Goal: Information Seeking & Learning: Learn about a topic

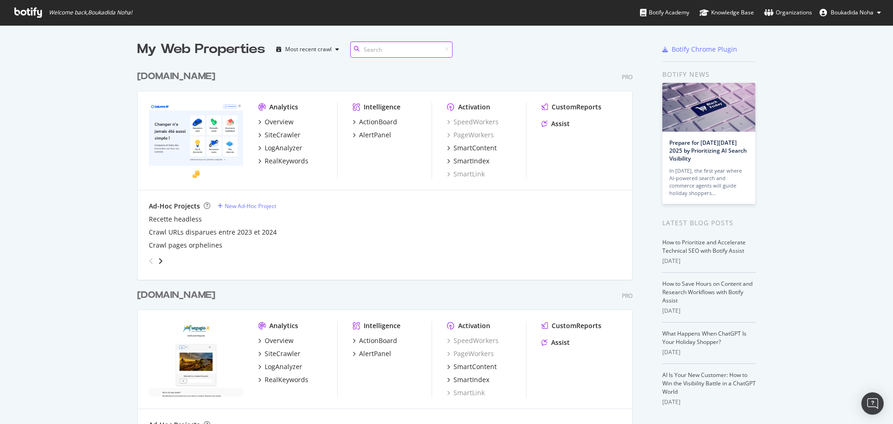
scroll to position [430, 496]
click at [280, 120] on div "Overview" at bounding box center [279, 121] width 29 height 9
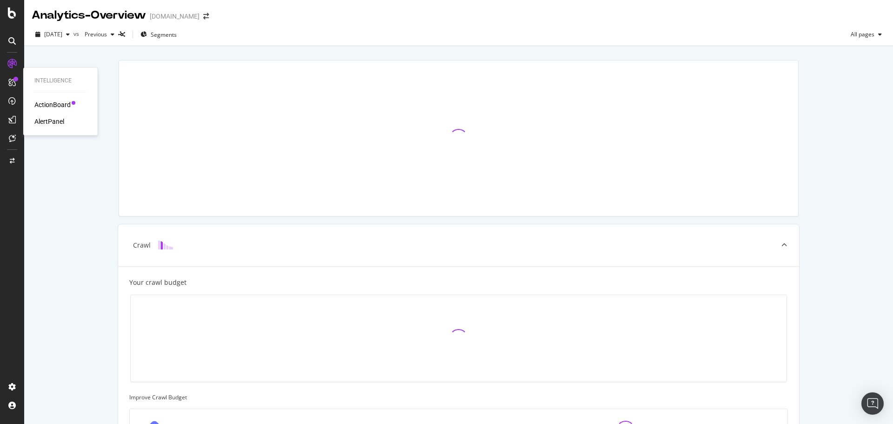
click at [60, 105] on div "ActionBoard" at bounding box center [52, 104] width 36 height 9
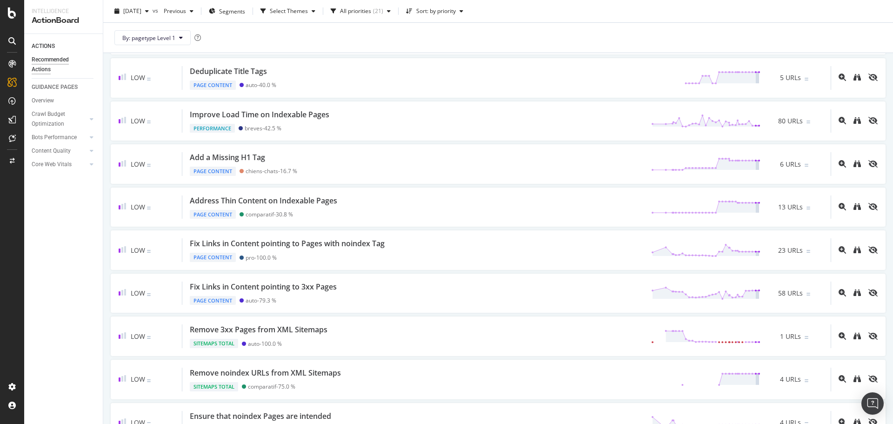
scroll to position [439, 0]
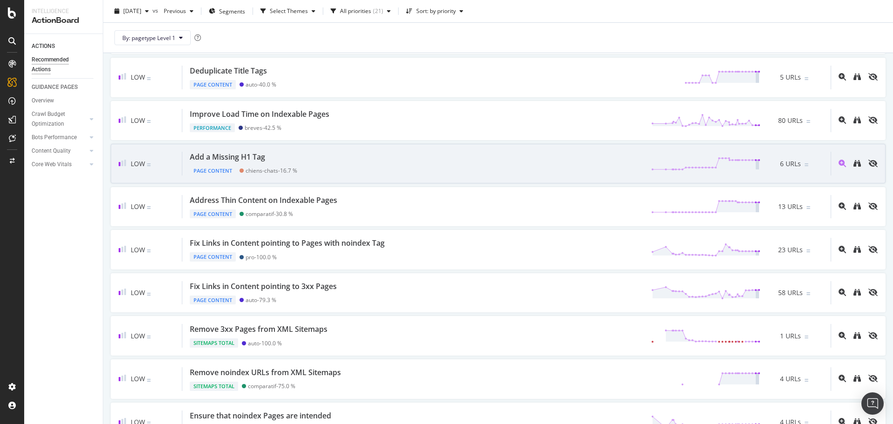
click at [338, 164] on div "Add a Missing H1 Tag Page Content chiens-chats - 16.7 % 6 URLs" at bounding box center [506, 164] width 649 height 24
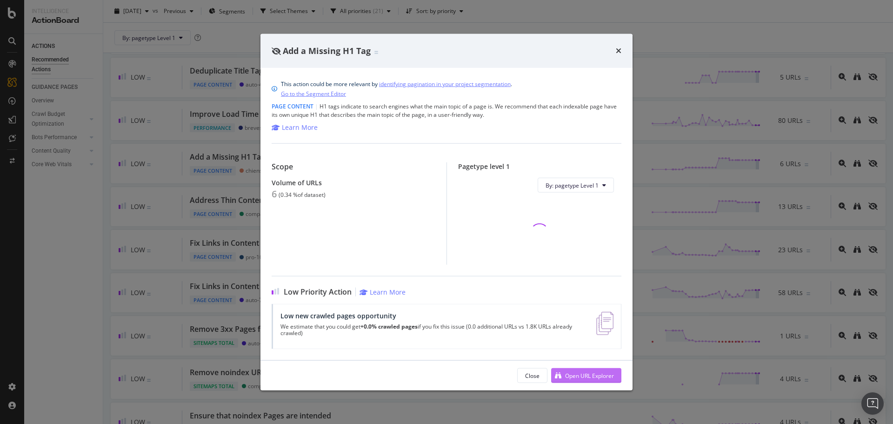
click at [565, 375] on div "Open URL Explorer" at bounding box center [589, 375] width 49 height 8
